Goal: Task Accomplishment & Management: Use online tool/utility

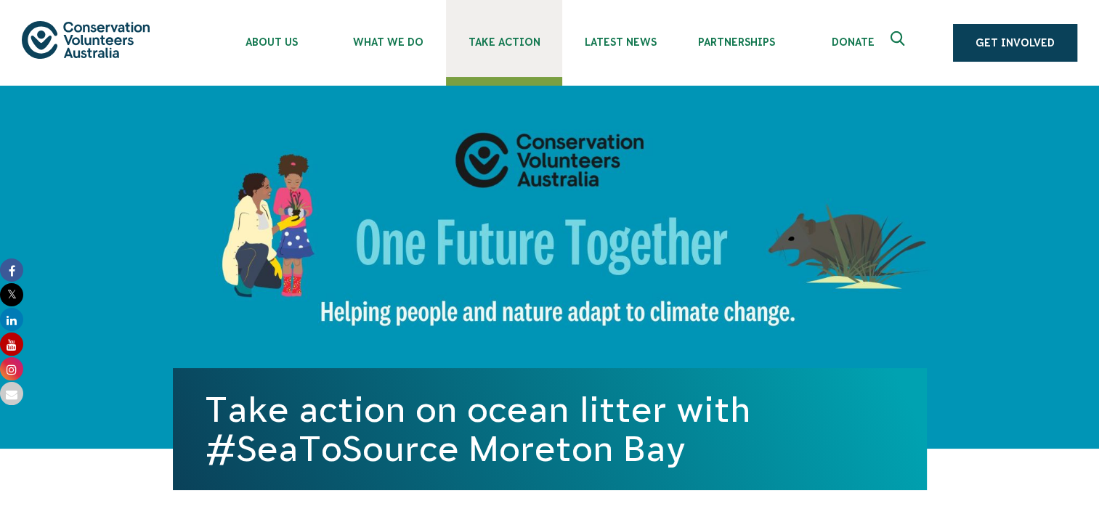
click at [503, 42] on span "Take Action" at bounding box center [504, 42] width 116 height 12
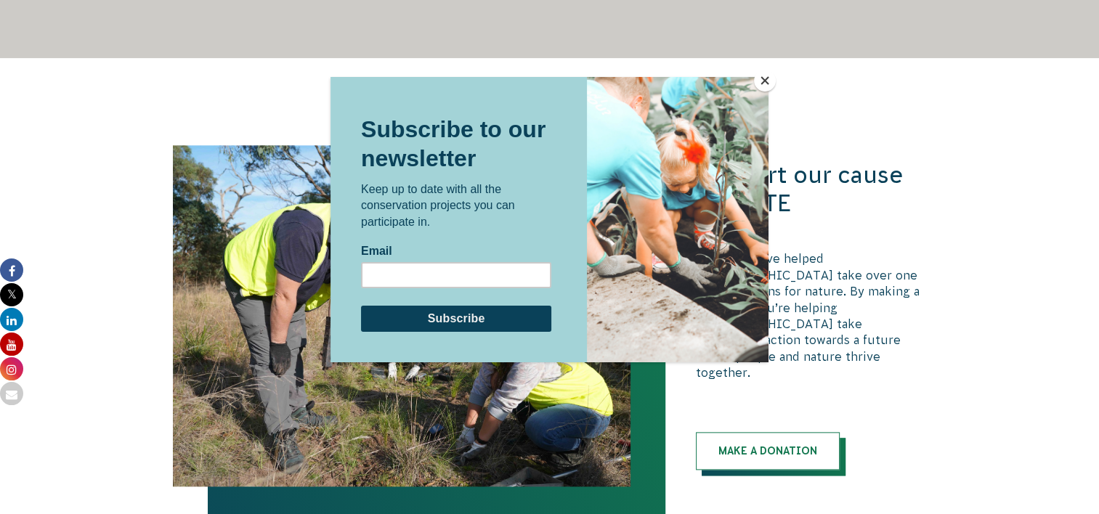
scroll to position [1614, 0]
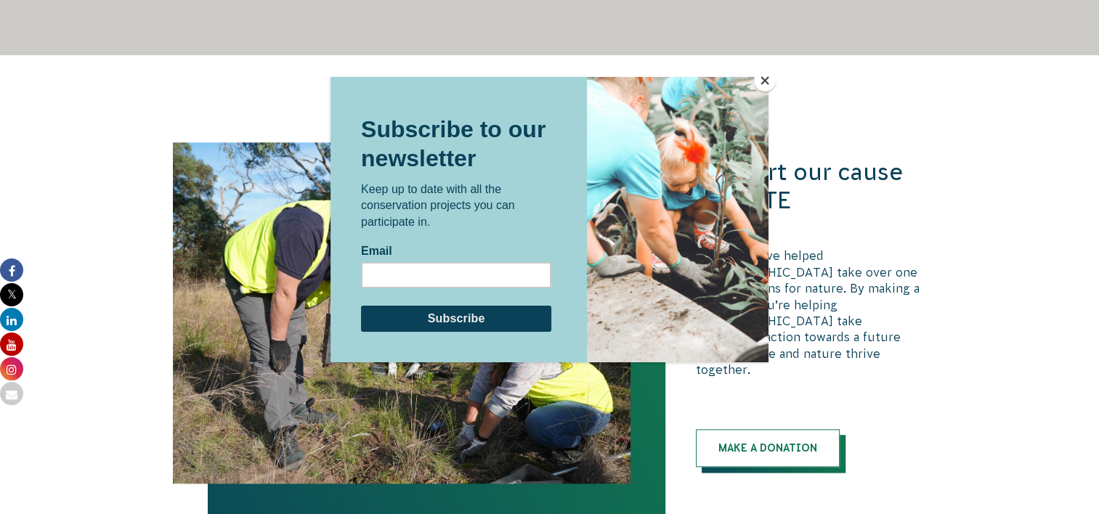
click at [764, 81] on button "Close" at bounding box center [765, 81] width 22 height 22
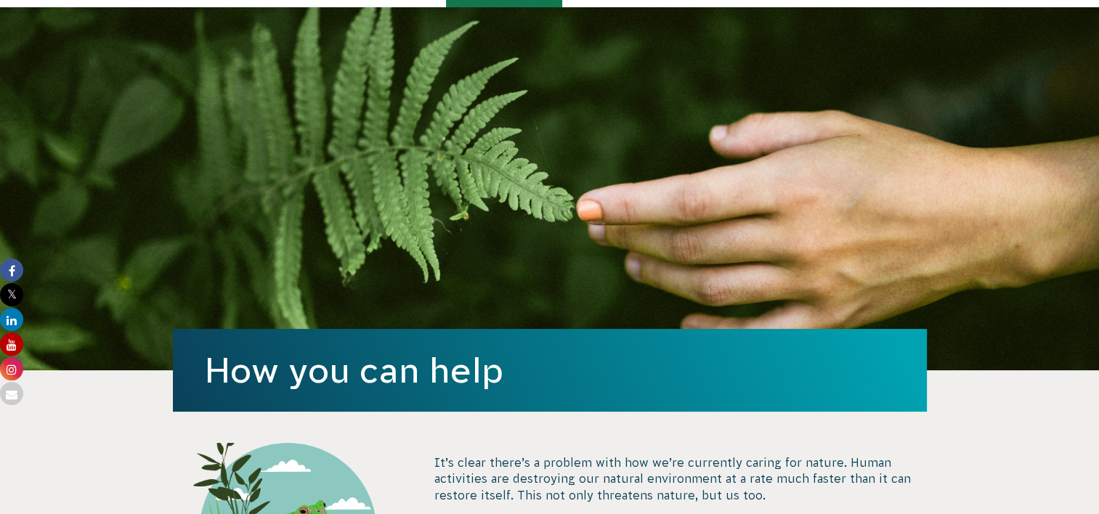
scroll to position [0, 0]
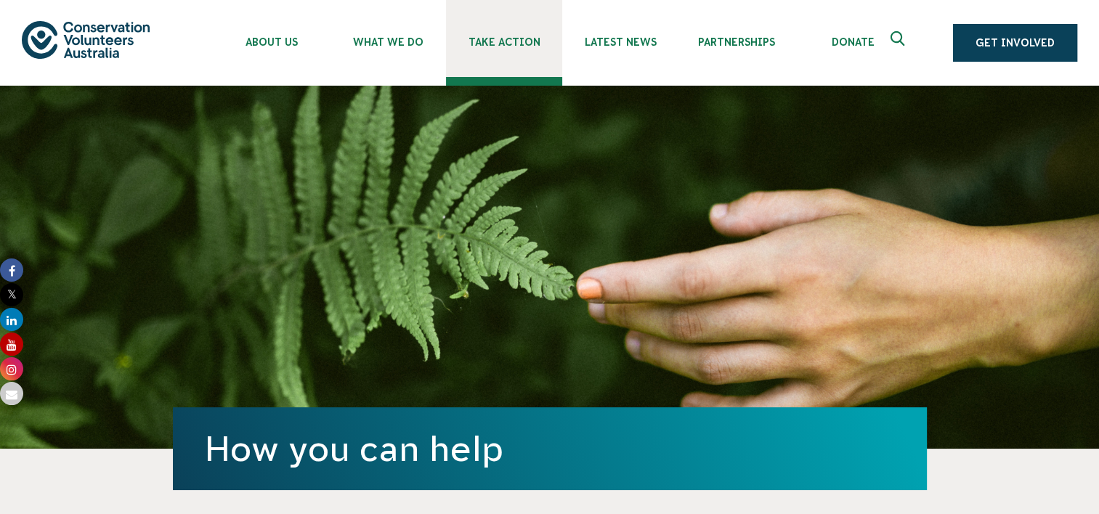
click at [491, 40] on span "Take Action" at bounding box center [504, 42] width 116 height 12
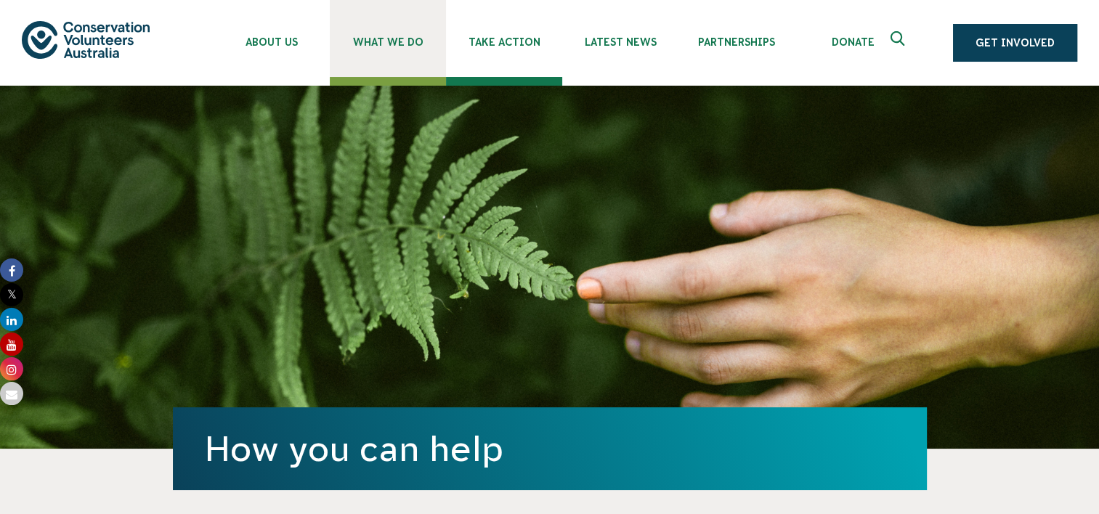
click at [394, 41] on span "What We Do" at bounding box center [388, 42] width 116 height 12
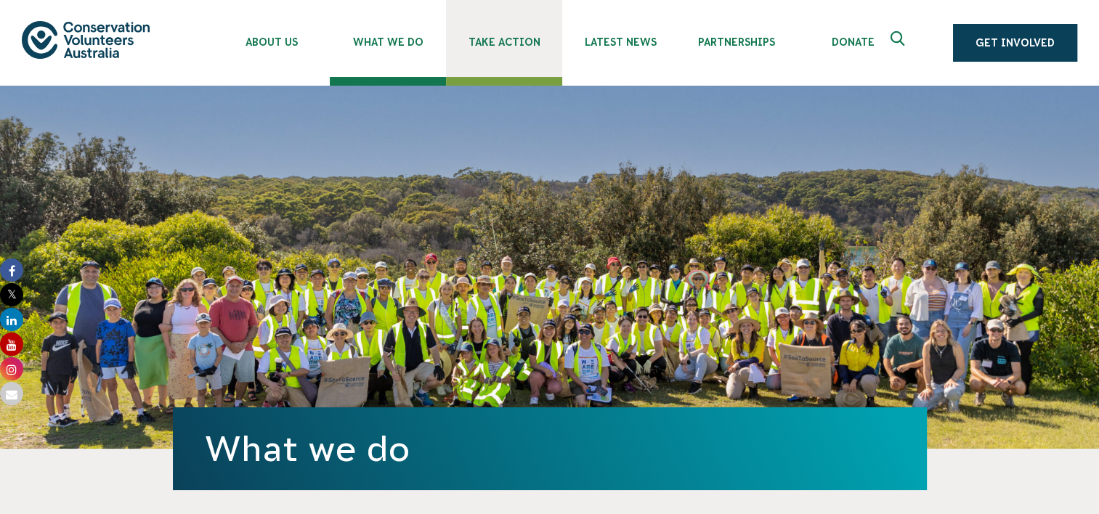
click at [500, 51] on link "Take Action" at bounding box center [504, 38] width 116 height 77
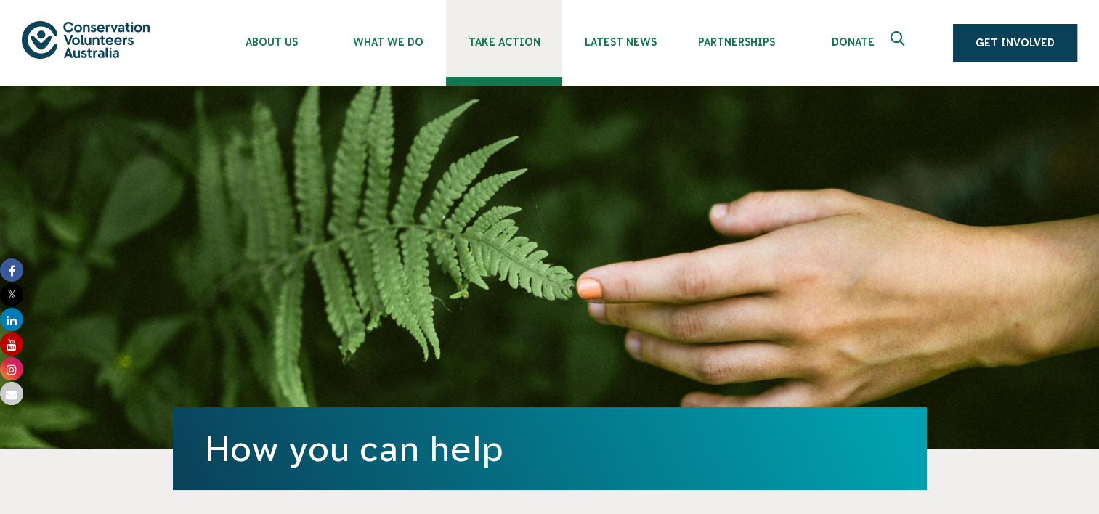
click at [517, 48] on link "Take Action" at bounding box center [504, 38] width 116 height 77
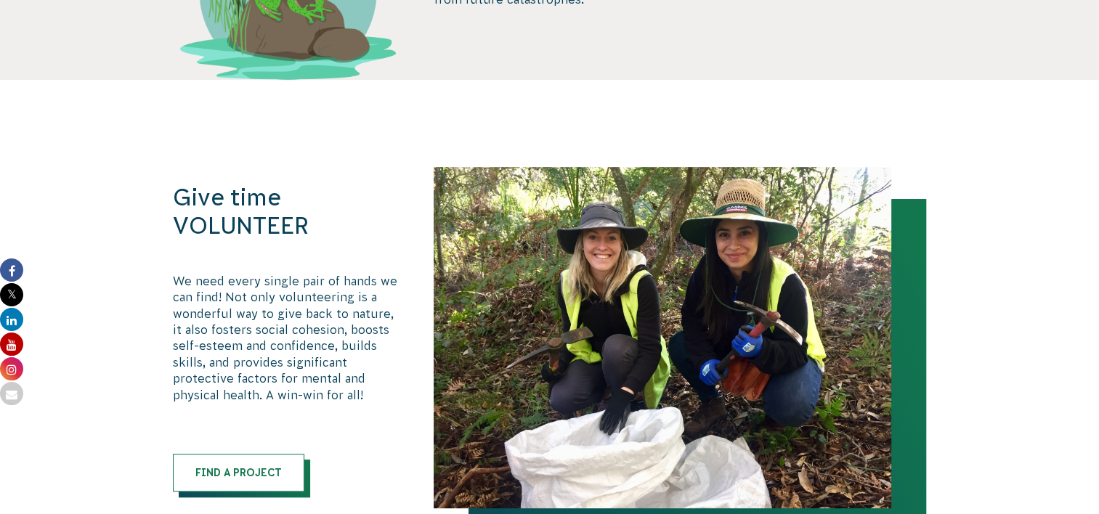
scroll to position [620, 0]
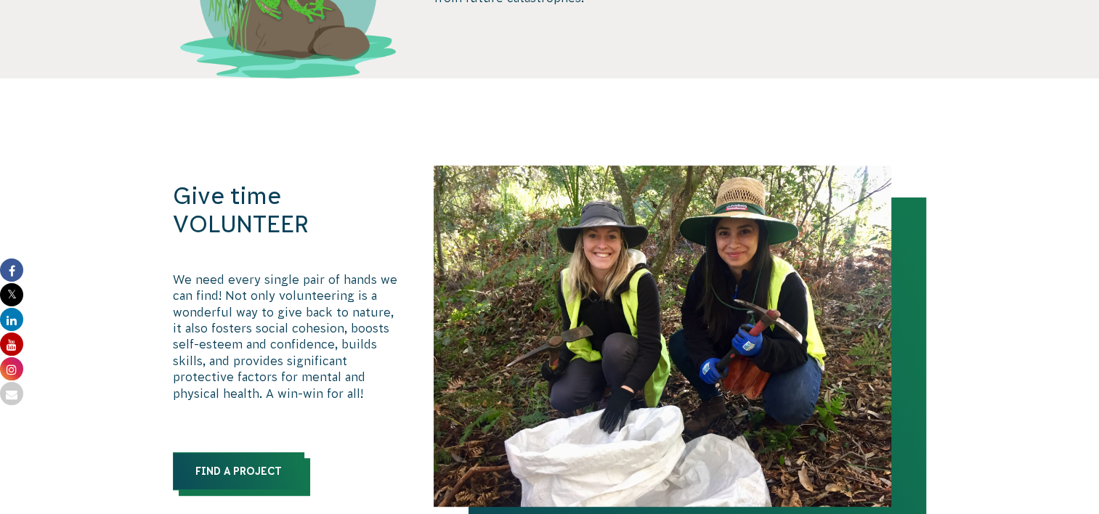
click at [248, 486] on link "Find a Project" at bounding box center [238, 471] width 131 height 38
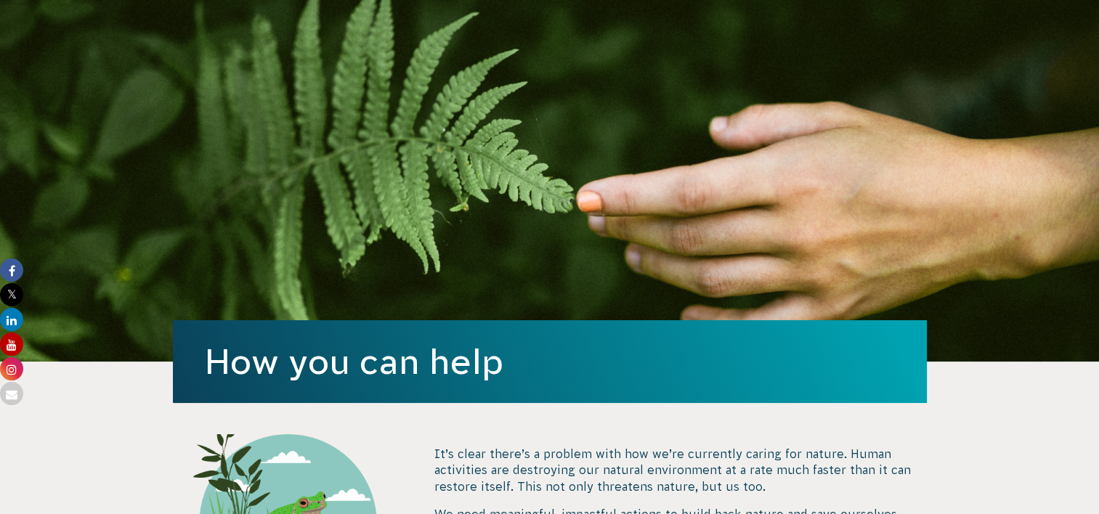
scroll to position [0, 0]
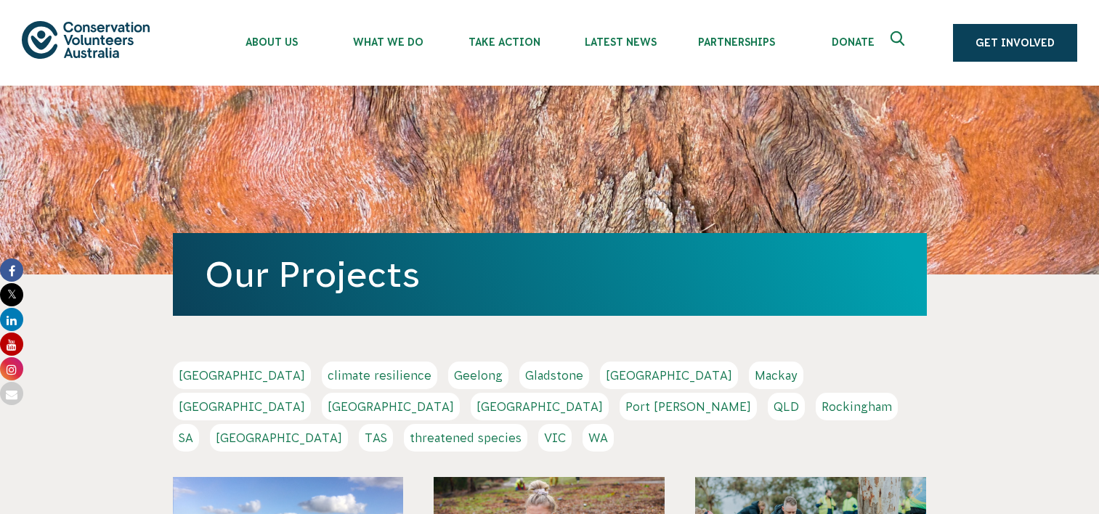
scroll to position [35, 0]
